Goal: Obtain resource: Obtain resource

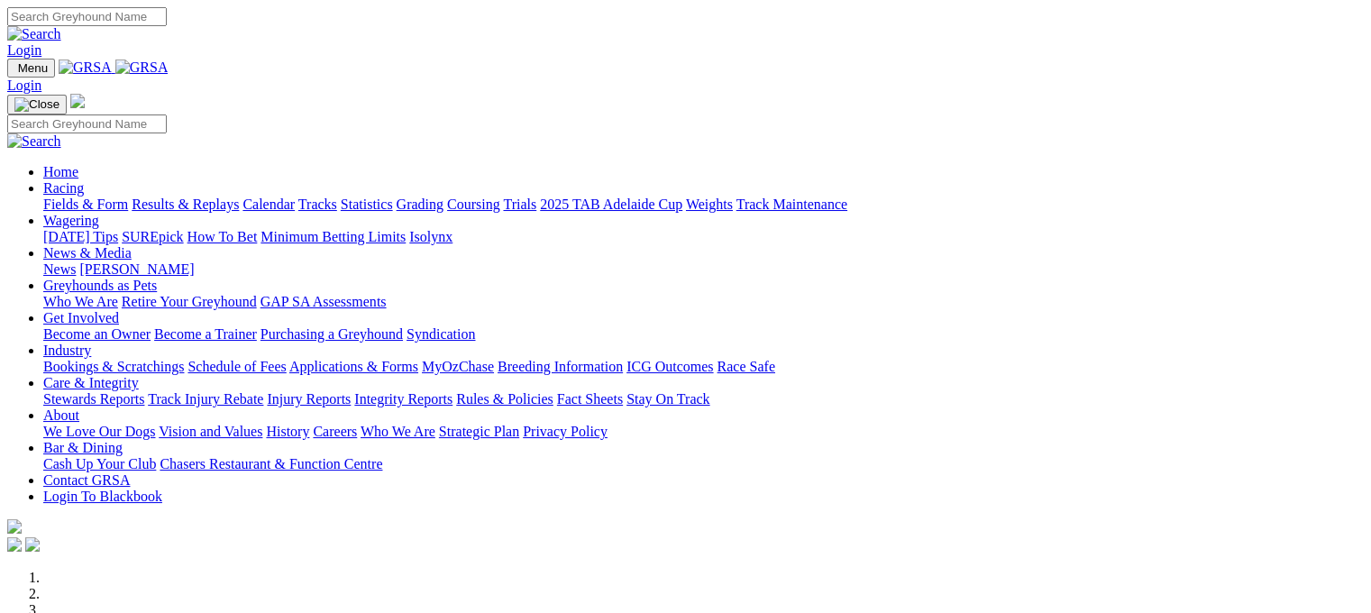
click at [69, 197] on link "Fields & Form" at bounding box center [85, 204] width 85 height 15
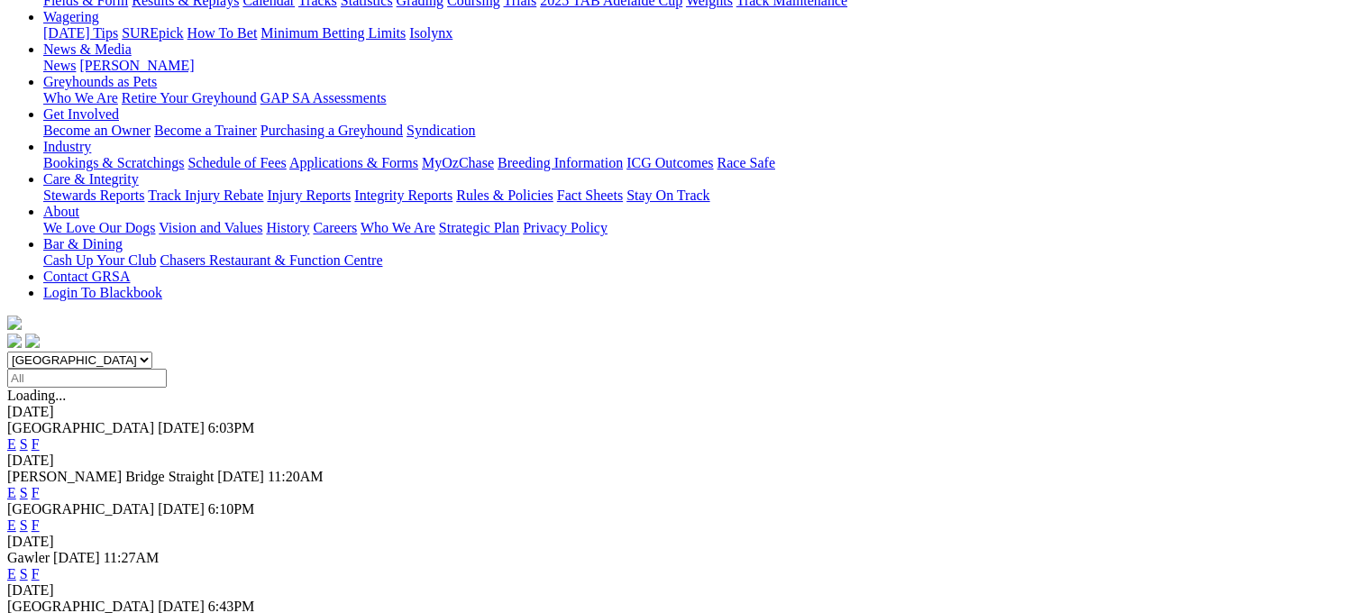
scroll to position [252, 0]
